Goal: Task Accomplishment & Management: Manage account settings

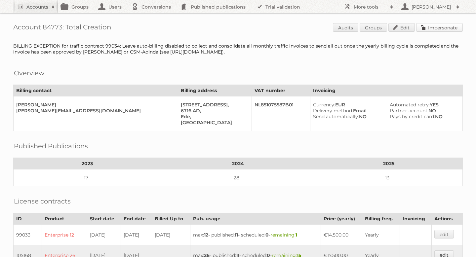
click at [425, 26] on link "Impersonate" at bounding box center [439, 27] width 47 height 9
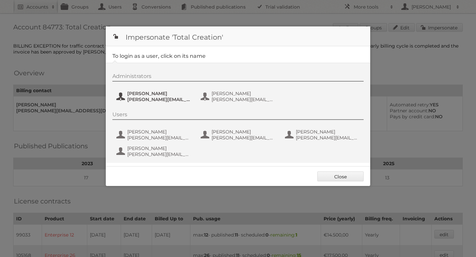
click at [158, 100] on span "[PERSON_NAME][EMAIL_ADDRESS][DOMAIN_NAME]" at bounding box center [159, 100] width 64 height 6
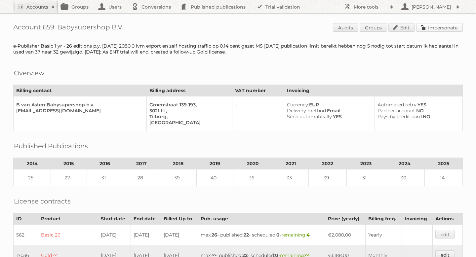
click at [423, 31] on link "Impersonate" at bounding box center [439, 27] width 47 height 9
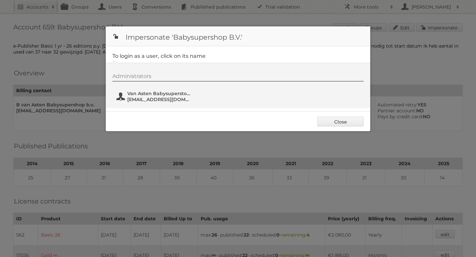
click at [159, 92] on span "Van Asten Babysuperstore" at bounding box center [159, 94] width 64 height 6
